Goal: Task Accomplishment & Management: Manage account settings

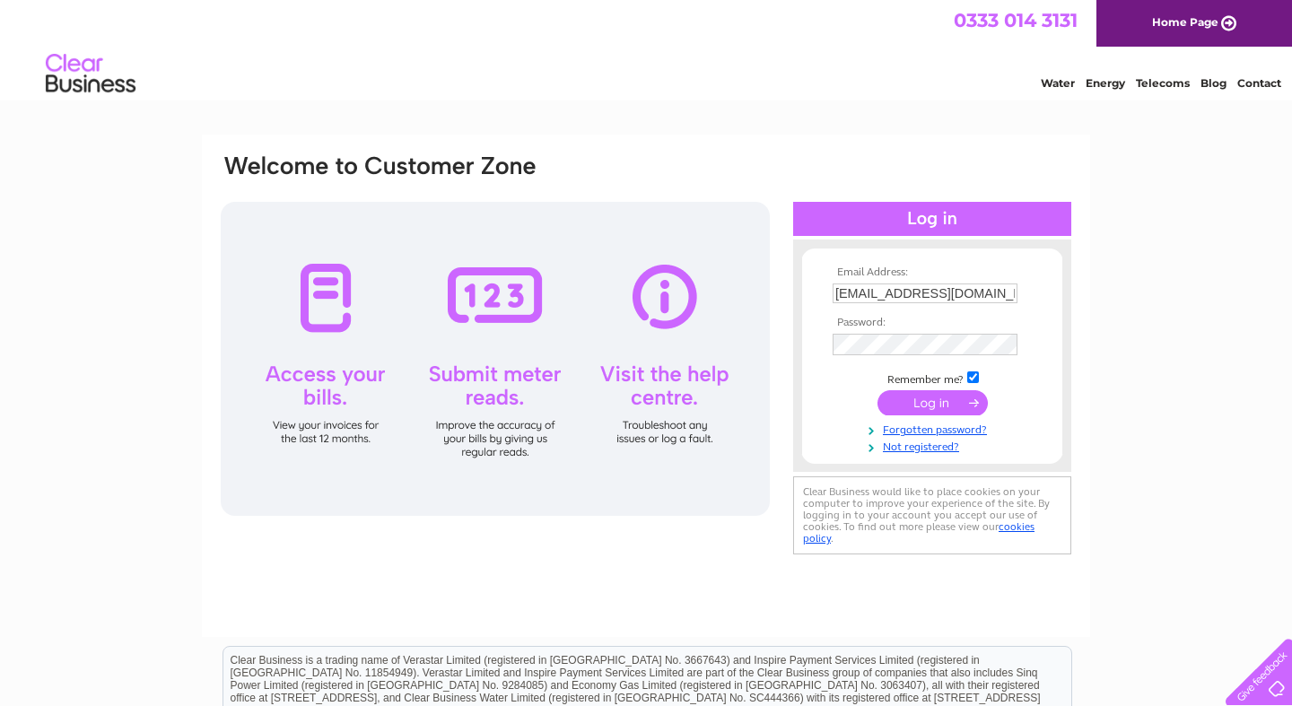
click at [928, 407] on input "submit" at bounding box center [932, 402] width 110 height 25
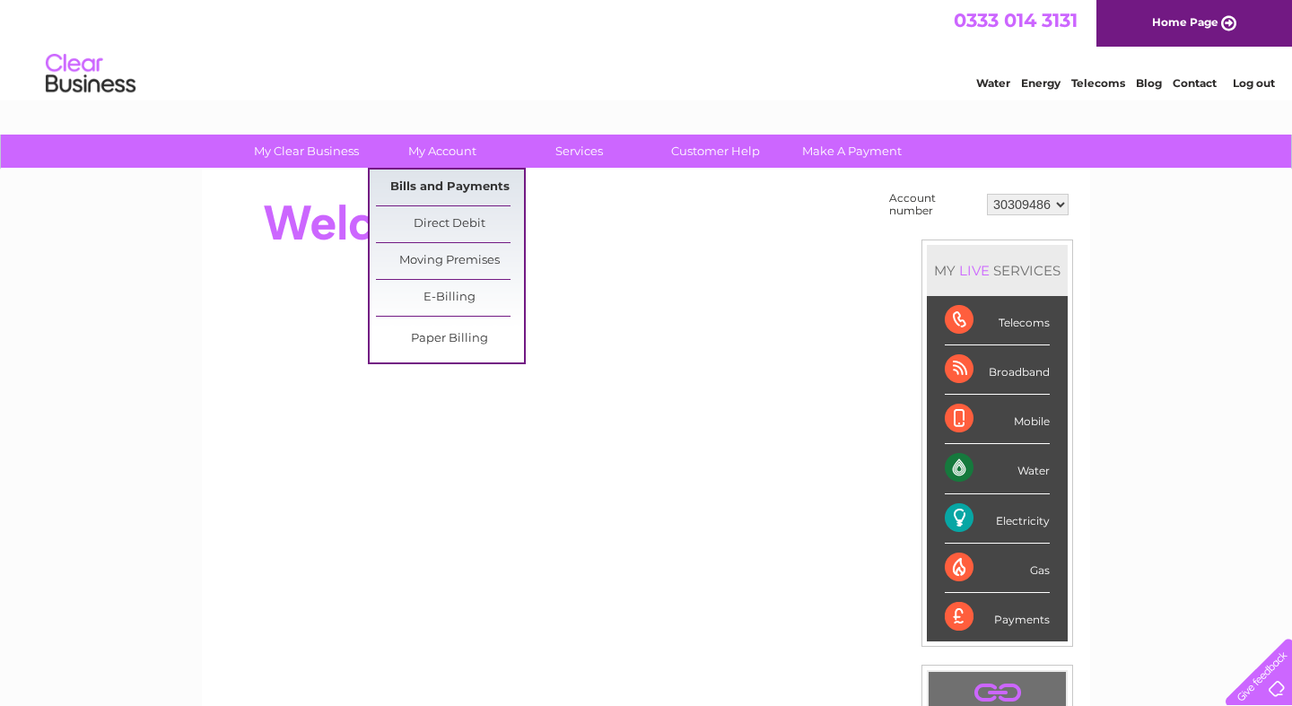
click at [449, 184] on link "Bills and Payments" at bounding box center [450, 188] width 148 height 36
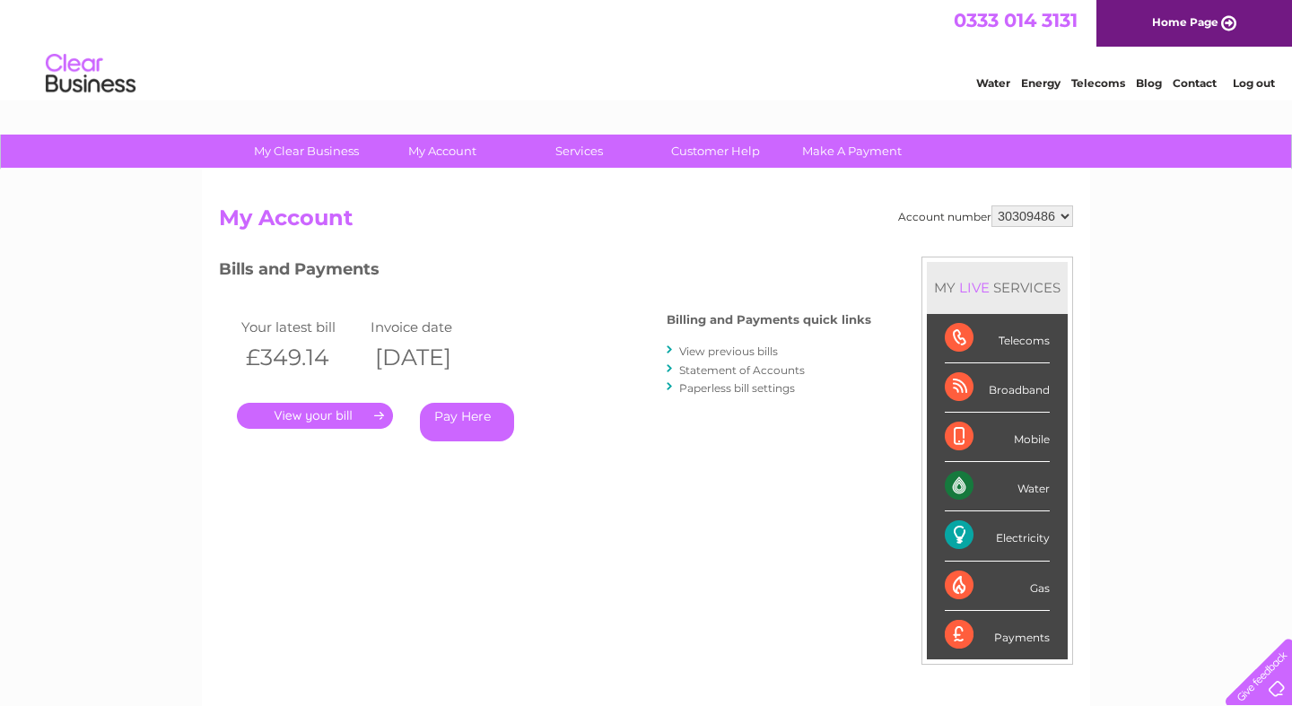
click at [344, 413] on link "." at bounding box center [315, 416] width 156 height 26
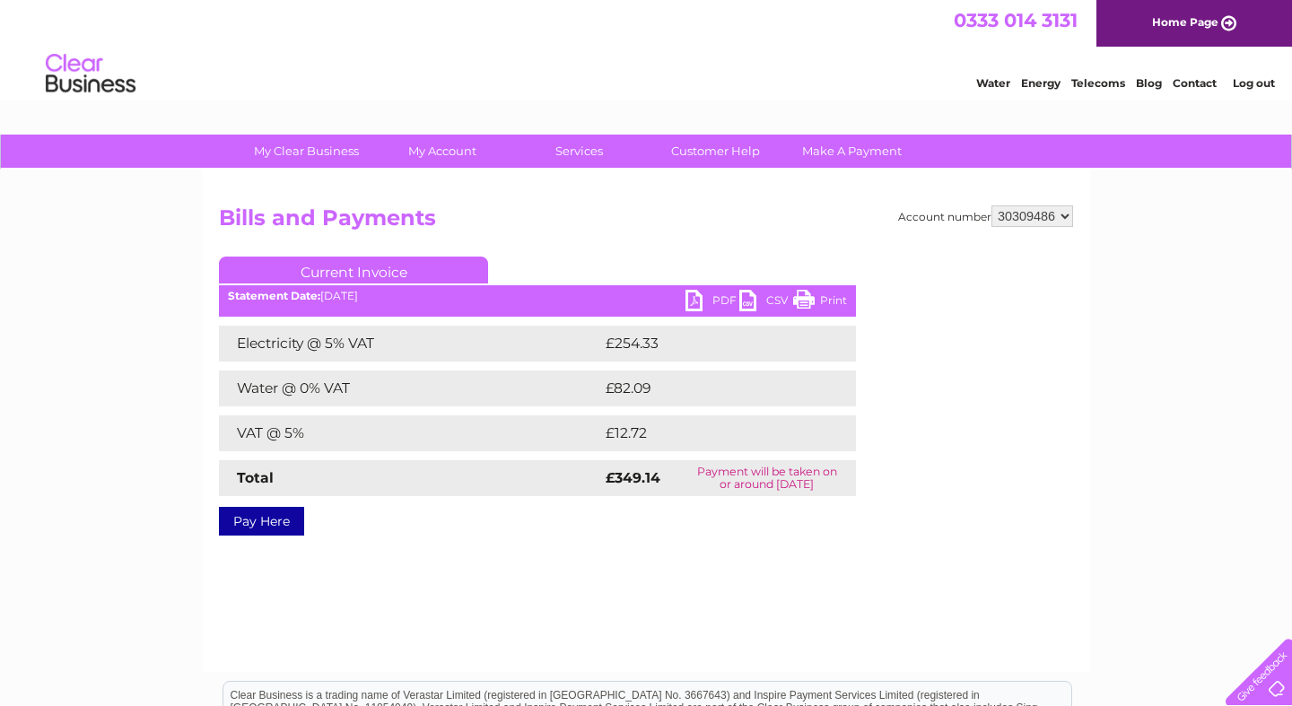
click at [699, 301] on link "PDF" at bounding box center [712, 303] width 54 height 26
